Goal: Transaction & Acquisition: Purchase product/service

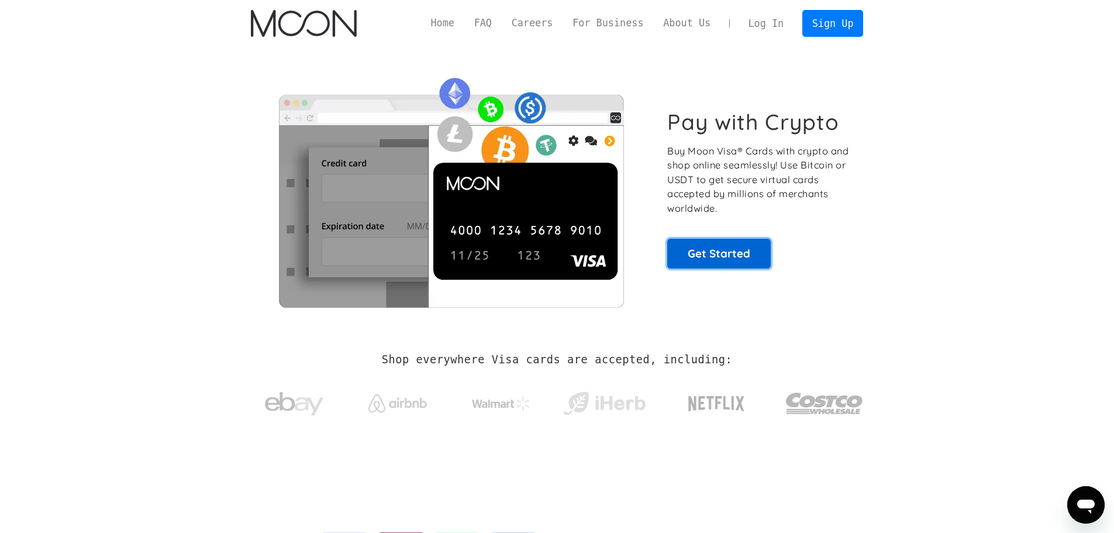
click at [720, 260] on link "Get Started" at bounding box center [719, 253] width 104 height 29
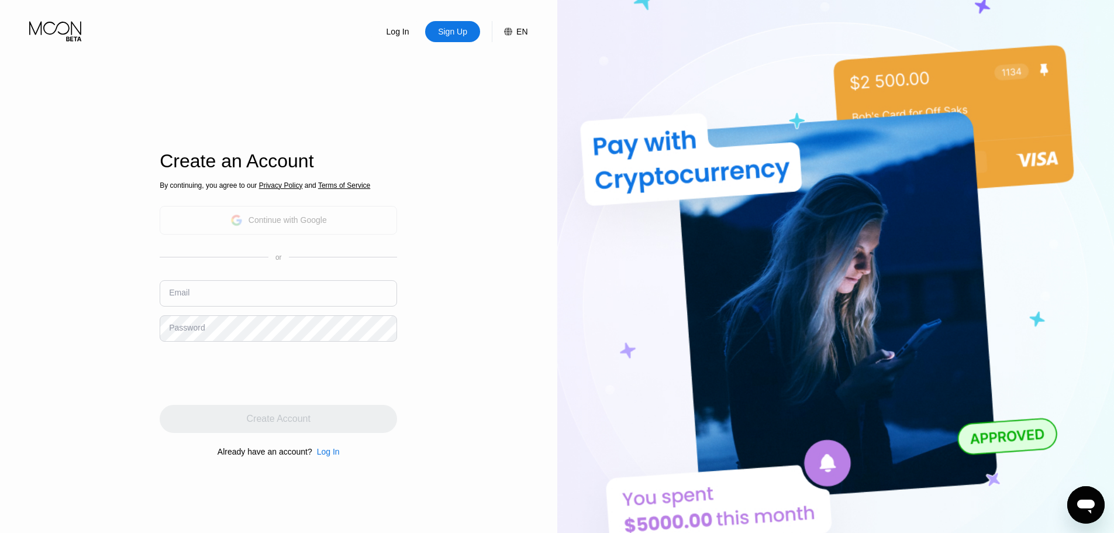
click at [336, 217] on div "Continue with Google" at bounding box center [279, 220] width 238 height 29
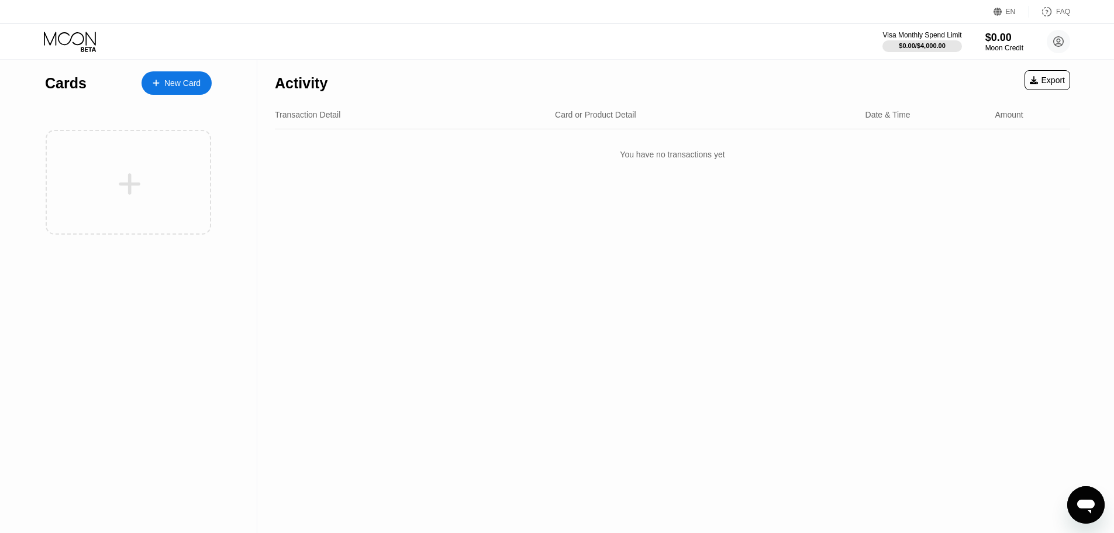
click at [193, 75] on div "New Card" at bounding box center [177, 82] width 70 height 23
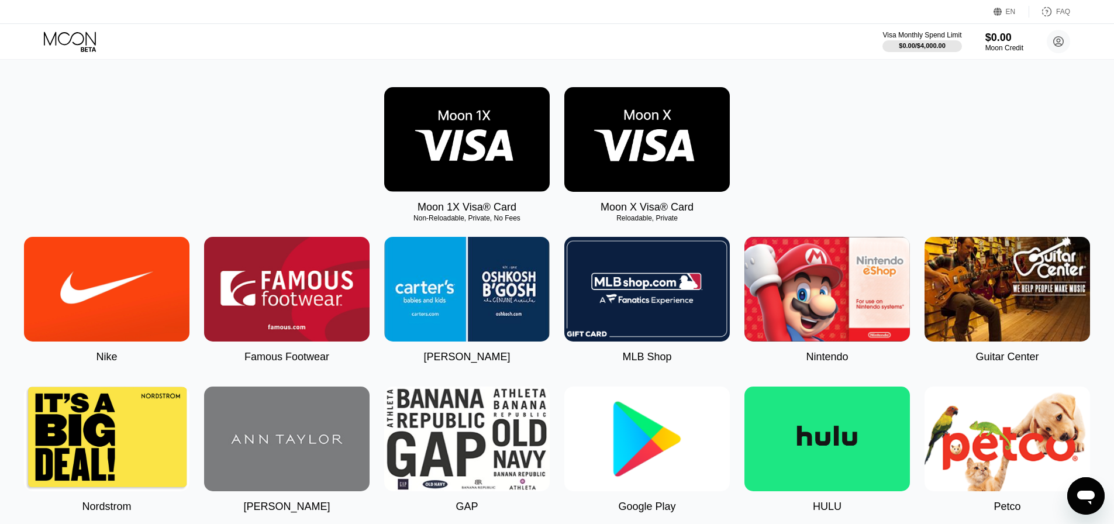
scroll to position [117, 0]
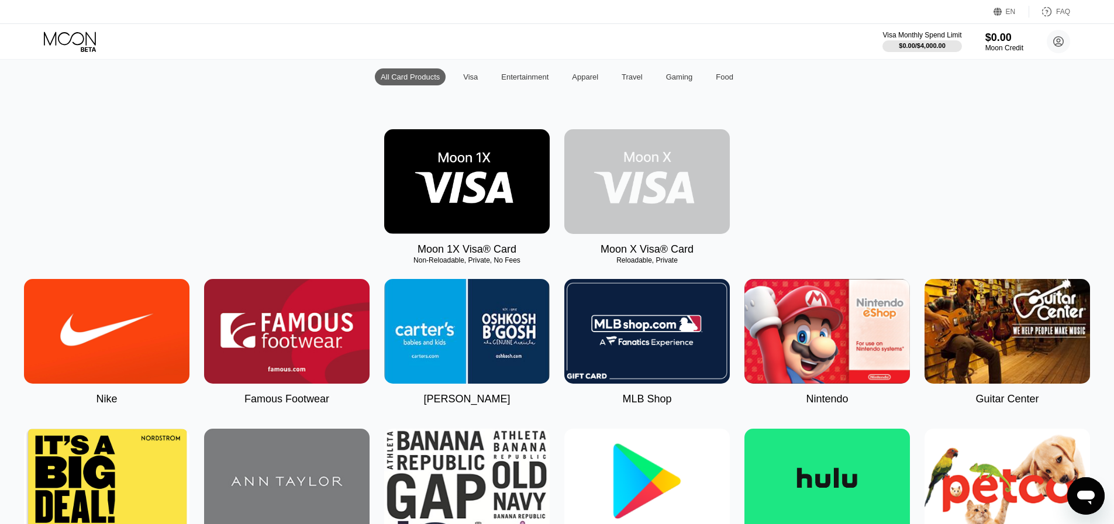
click at [636, 164] on img at bounding box center [648, 181] width 166 height 105
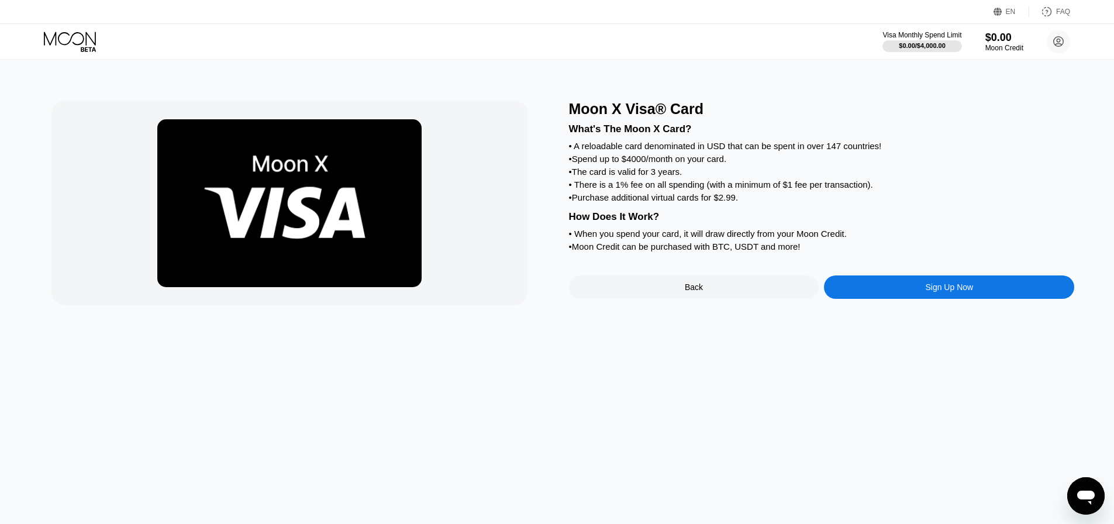
click at [916, 299] on div "Sign Up Now" at bounding box center [949, 287] width 250 height 23
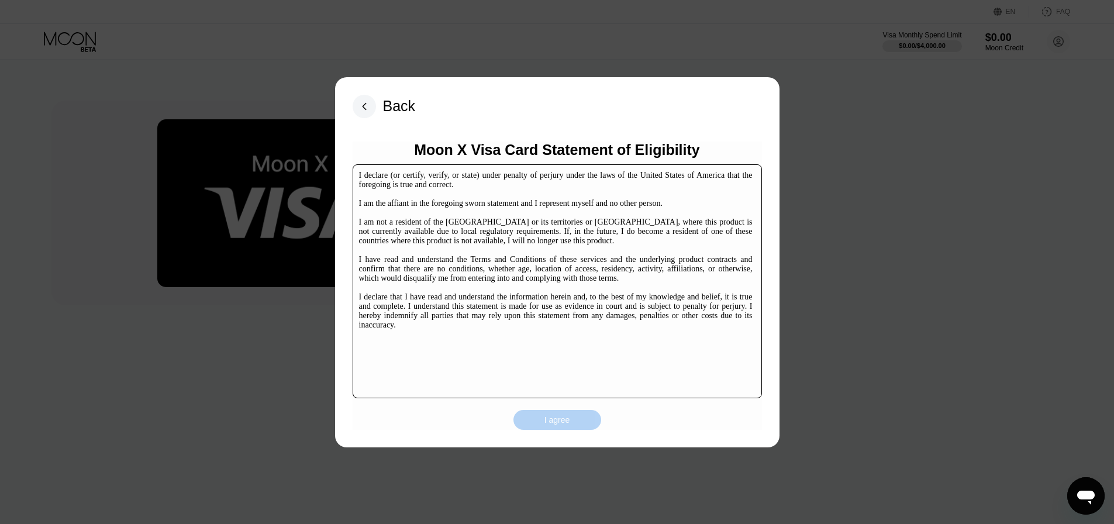
click at [567, 417] on div "I agree" at bounding box center [558, 420] width 26 height 11
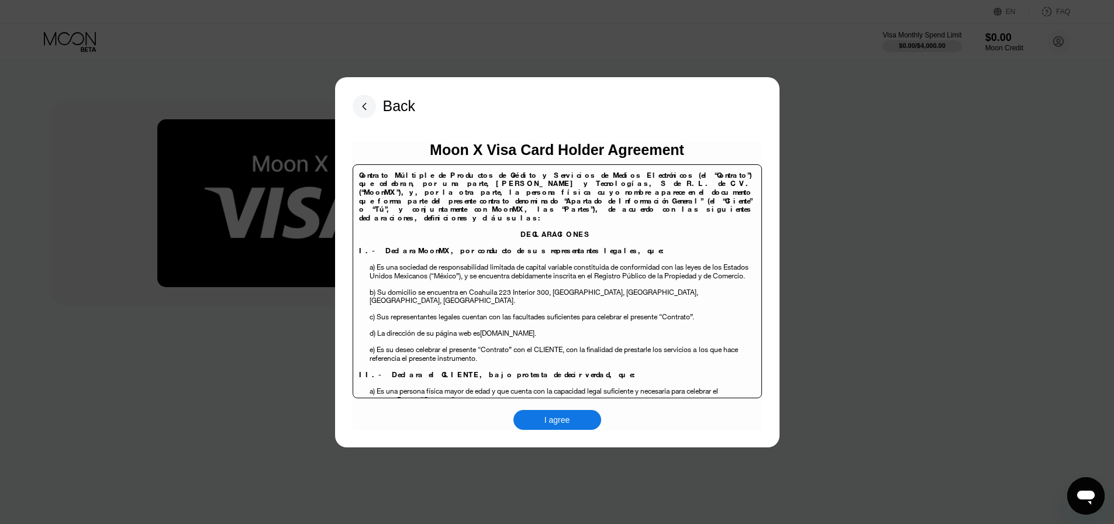
click at [578, 415] on div "I agree" at bounding box center [558, 420] width 88 height 20
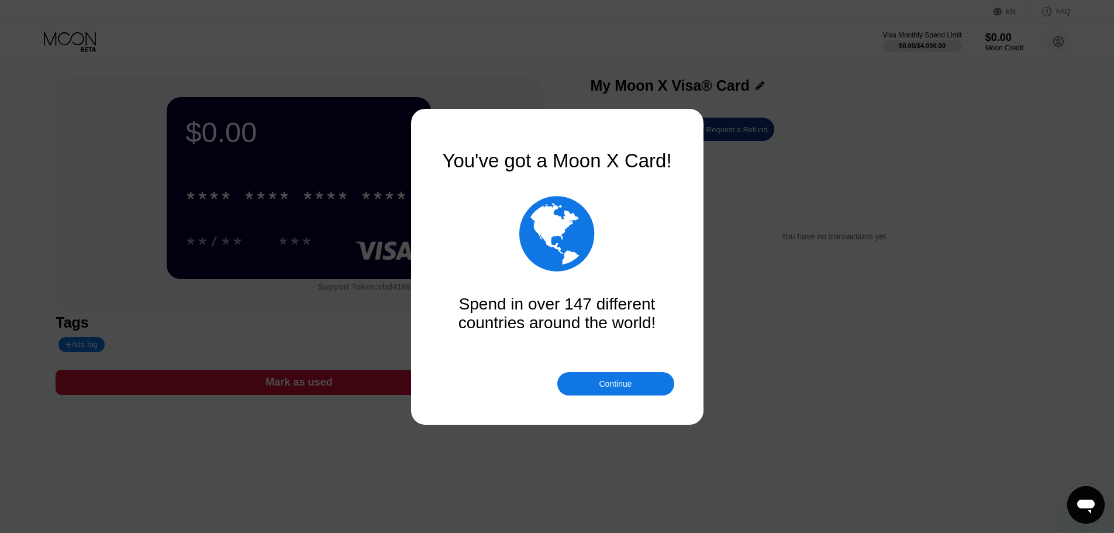
click at [638, 383] on div "Continue" at bounding box center [615, 383] width 117 height 23
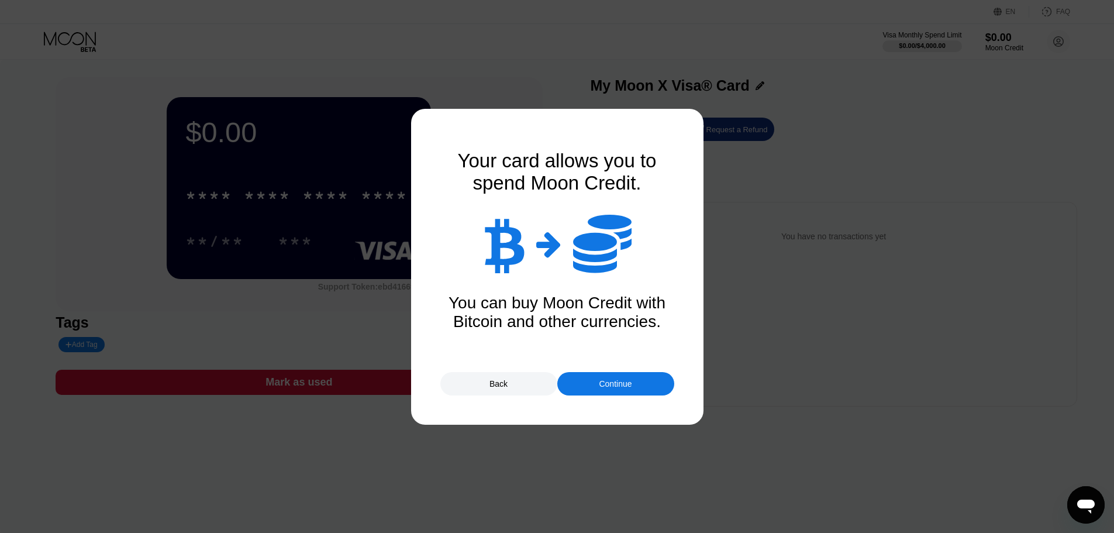
click at [638, 378] on div "Continue" at bounding box center [615, 383] width 117 height 23
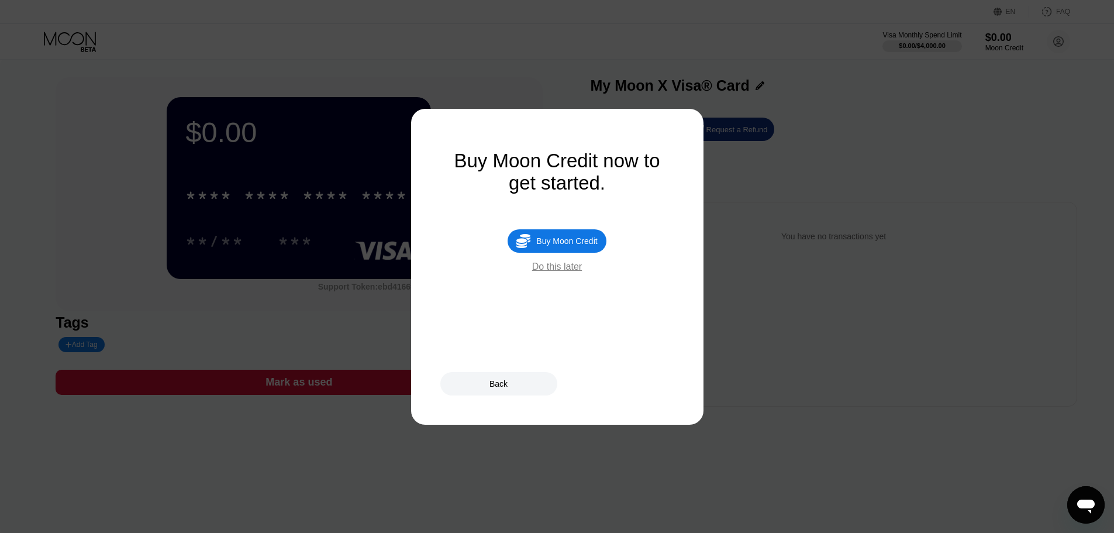
click at [563, 272] on div "Do this later" at bounding box center [557, 266] width 50 height 11
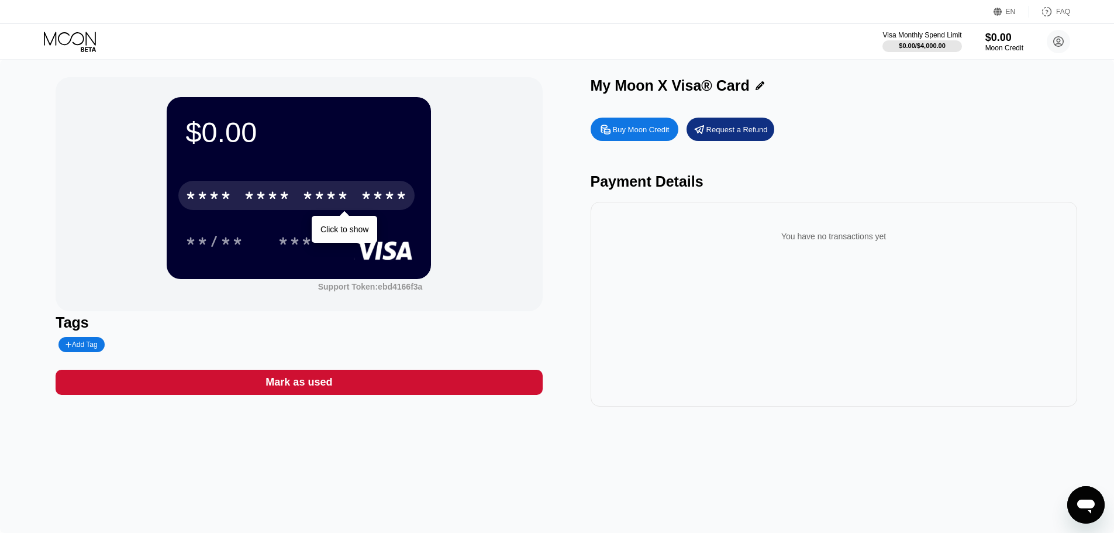
click at [326, 190] on div "* * * *" at bounding box center [325, 197] width 47 height 19
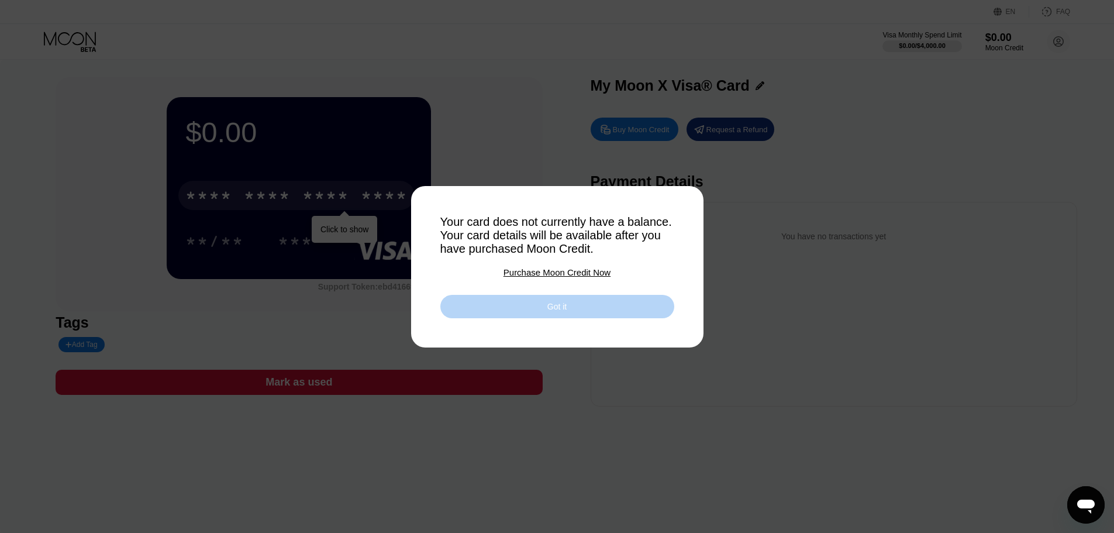
click at [519, 309] on div "Got it" at bounding box center [557, 306] width 234 height 23
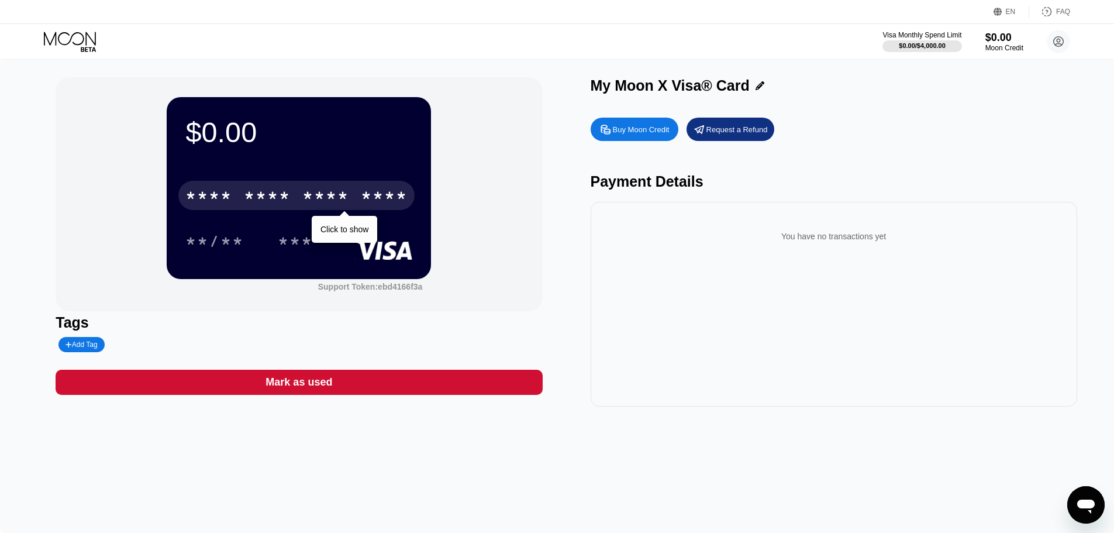
click at [639, 128] on div "Buy Moon Credit" at bounding box center [641, 130] width 57 height 10
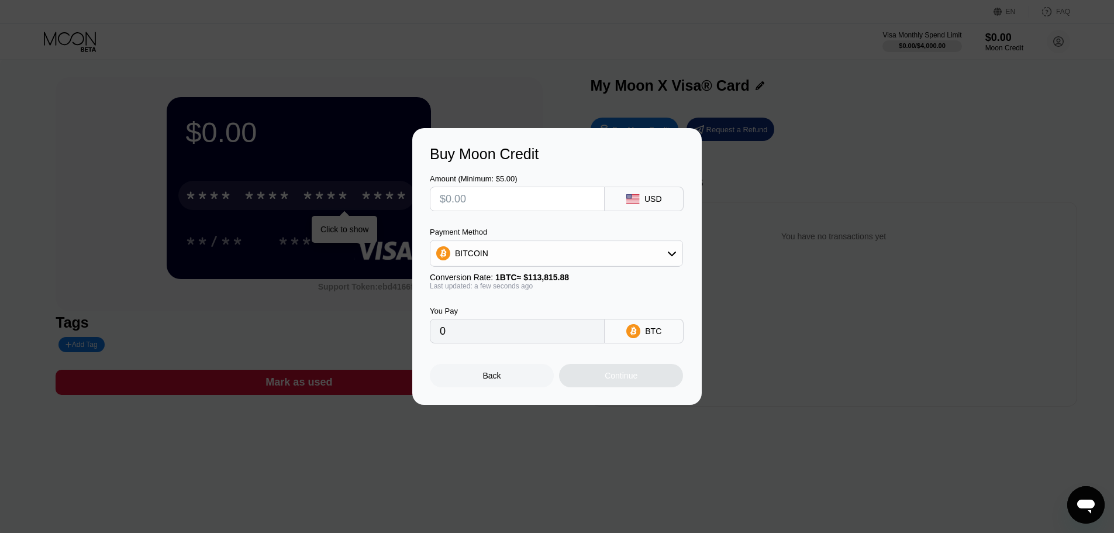
click at [527, 246] on div "BITCOIN" at bounding box center [557, 253] width 252 height 23
click at [511, 312] on span "USDT on TRON" at bounding box center [487, 311] width 59 height 9
type input "0.00"
click at [522, 199] on input "text" at bounding box center [517, 198] width 155 height 23
type input "$50"
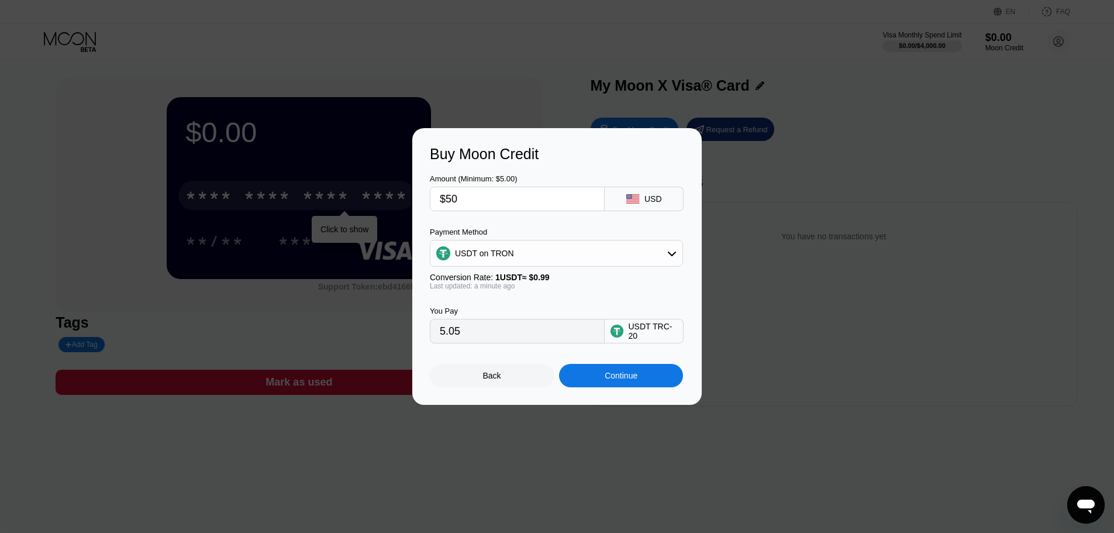
type input "50.51"
type input "$50"
click at [539, 266] on div "USDT on TRON" at bounding box center [556, 253] width 253 height 27
click at [565, 254] on div "USDT on TRON" at bounding box center [557, 253] width 252 height 23
click at [557, 228] on div "Payment Method" at bounding box center [556, 232] width 253 height 9
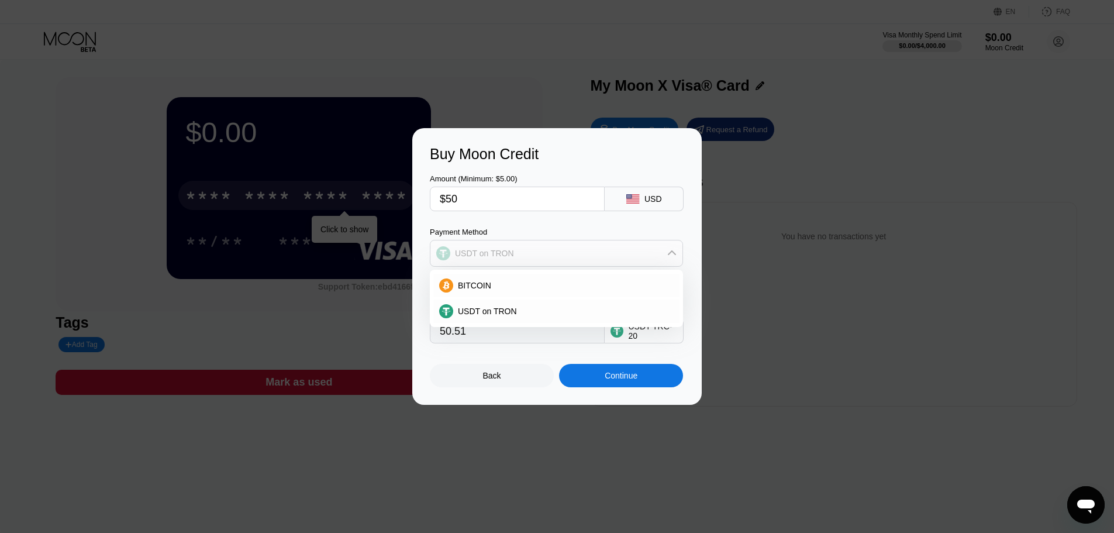
click at [540, 251] on div "USDT on TRON" at bounding box center [557, 253] width 252 height 23
click at [530, 257] on div "USDT on TRON" at bounding box center [557, 253] width 252 height 23
click at [564, 234] on div "Payment Method" at bounding box center [556, 232] width 253 height 9
click at [632, 221] on div "Amount (Minimum: $5.00) $50 USD Payment Method USDT on TRON BITCOIN USDT on TRO…" at bounding box center [557, 253] width 254 height 181
click at [655, 247] on div "USDT on TRON" at bounding box center [557, 253] width 252 height 23
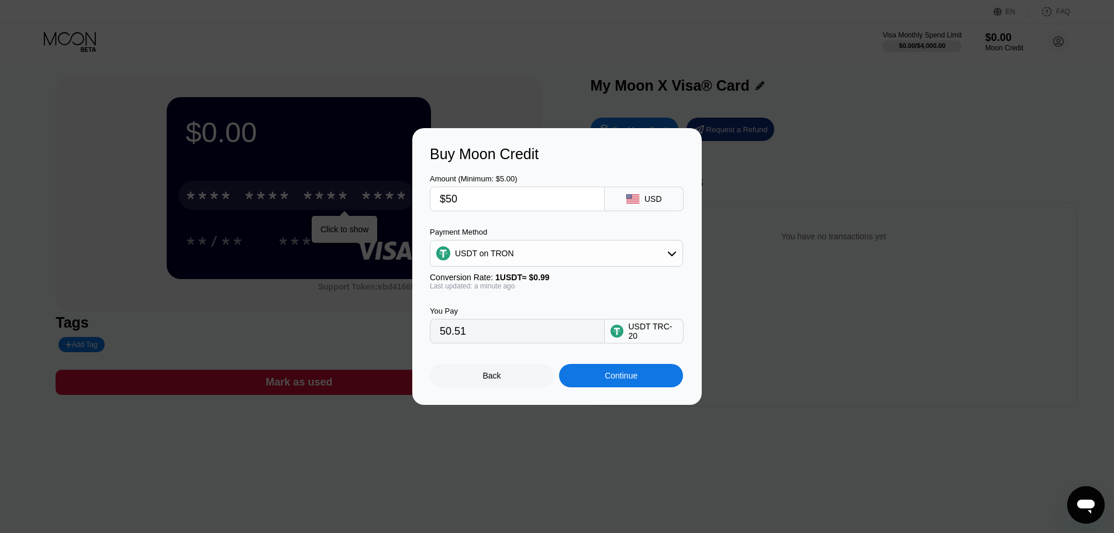
click at [529, 199] on input "$50" at bounding box center [517, 198] width 155 height 23
click at [530, 247] on div "USDT on TRON" at bounding box center [557, 253] width 252 height 23
click at [501, 312] on span "USDT on TRON" at bounding box center [487, 311] width 59 height 9
click at [528, 205] on input "$50" at bounding box center [517, 198] width 155 height 23
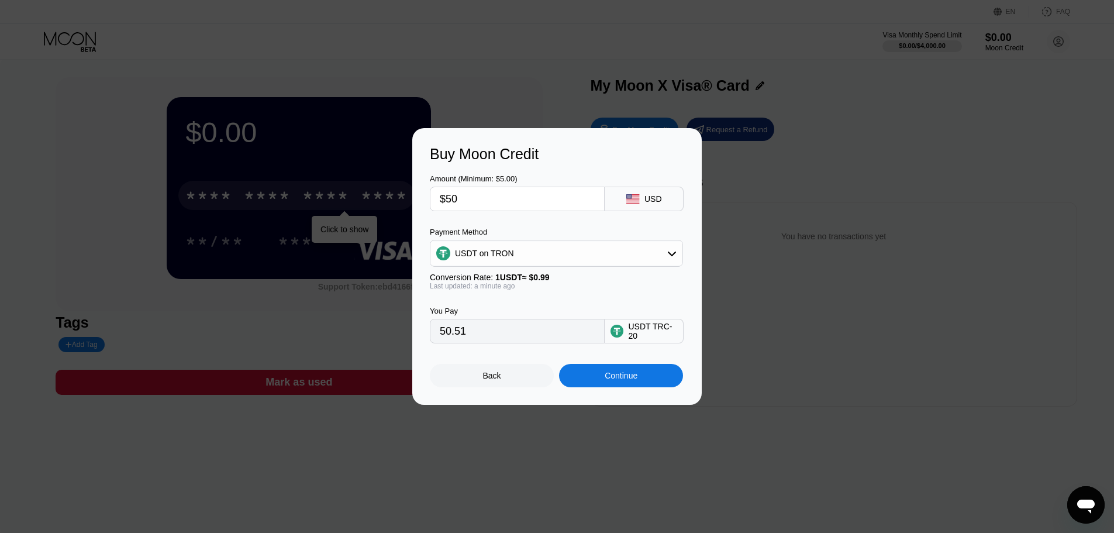
click at [528, 205] on input "$50" at bounding box center [517, 198] width 155 height 23
